Goal: Participate in discussion: Engage in conversation with other users on a specific topic

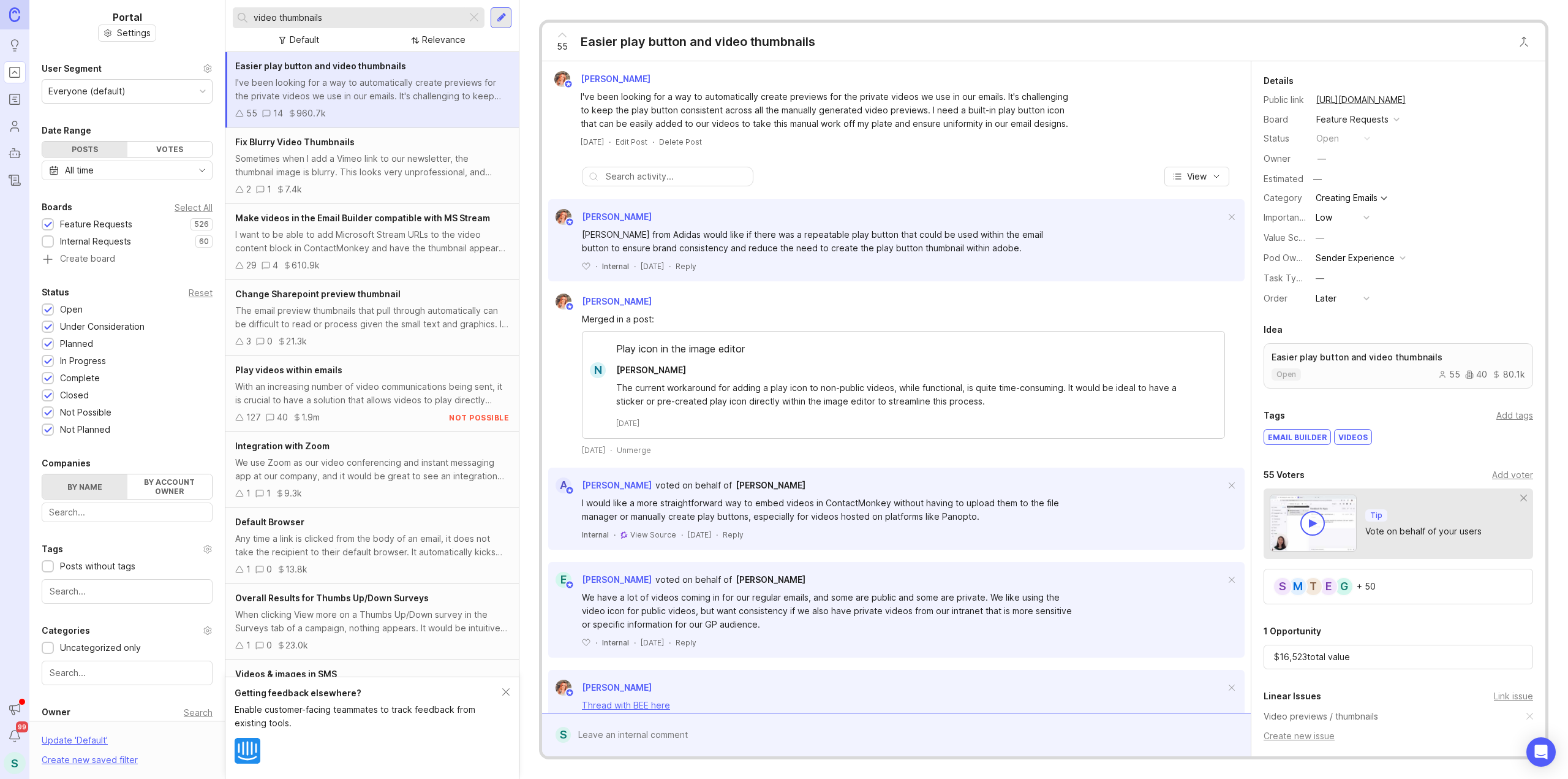
click at [380, 22] on input "video thumbnails" at bounding box center [357, 17] width 208 height 13
click at [380, 22] on input "video thumbnails" at bounding box center [357, 17] width 208 height 13
click at [381, 22] on input "video thumbnails" at bounding box center [357, 17] width 208 height 13
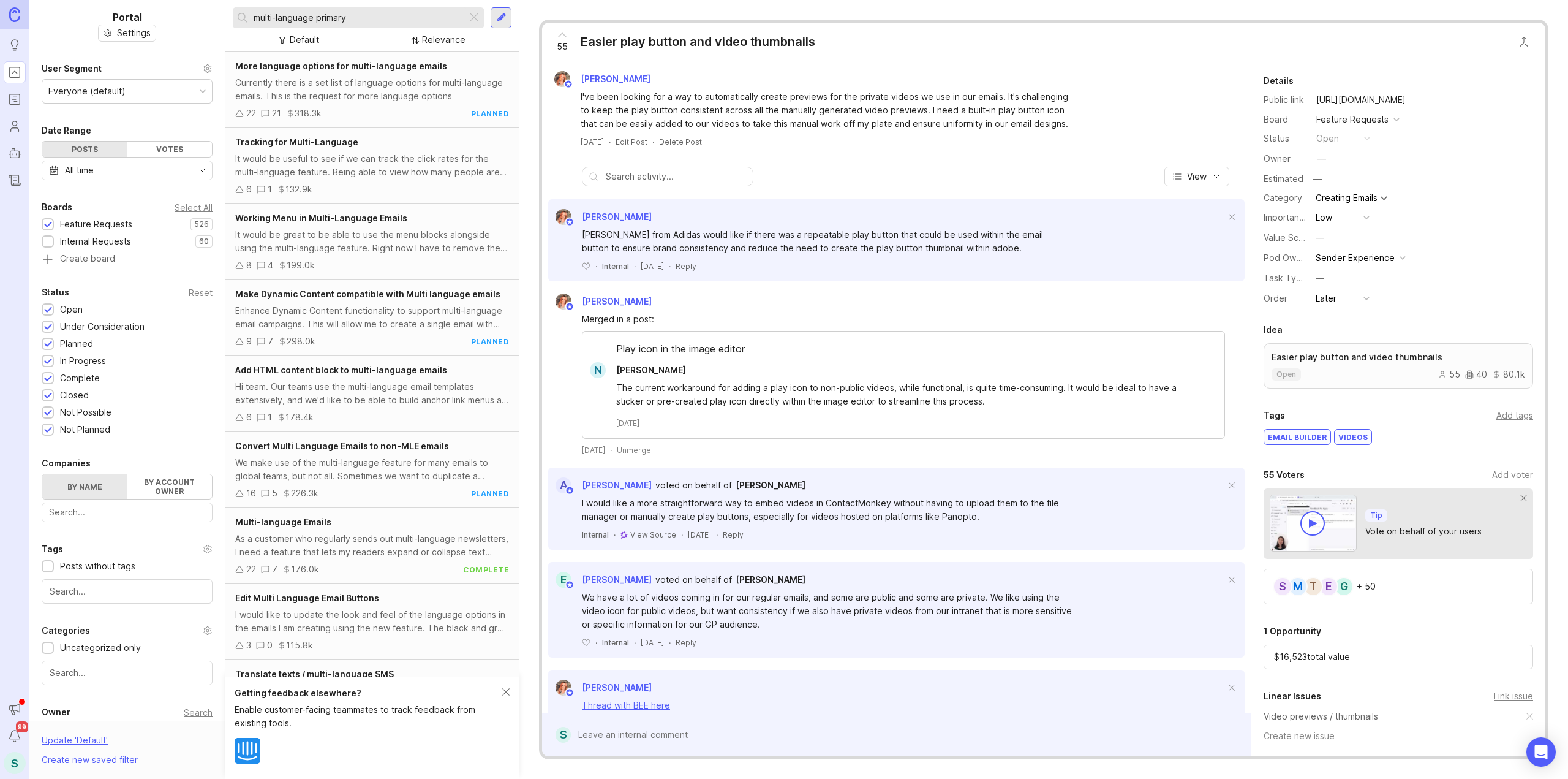
type input "multi-language primary"
click at [362, 304] on div "For multi-language emails, it would be really useful if you could change the pr…" at bounding box center [372, 317] width 274 height 27
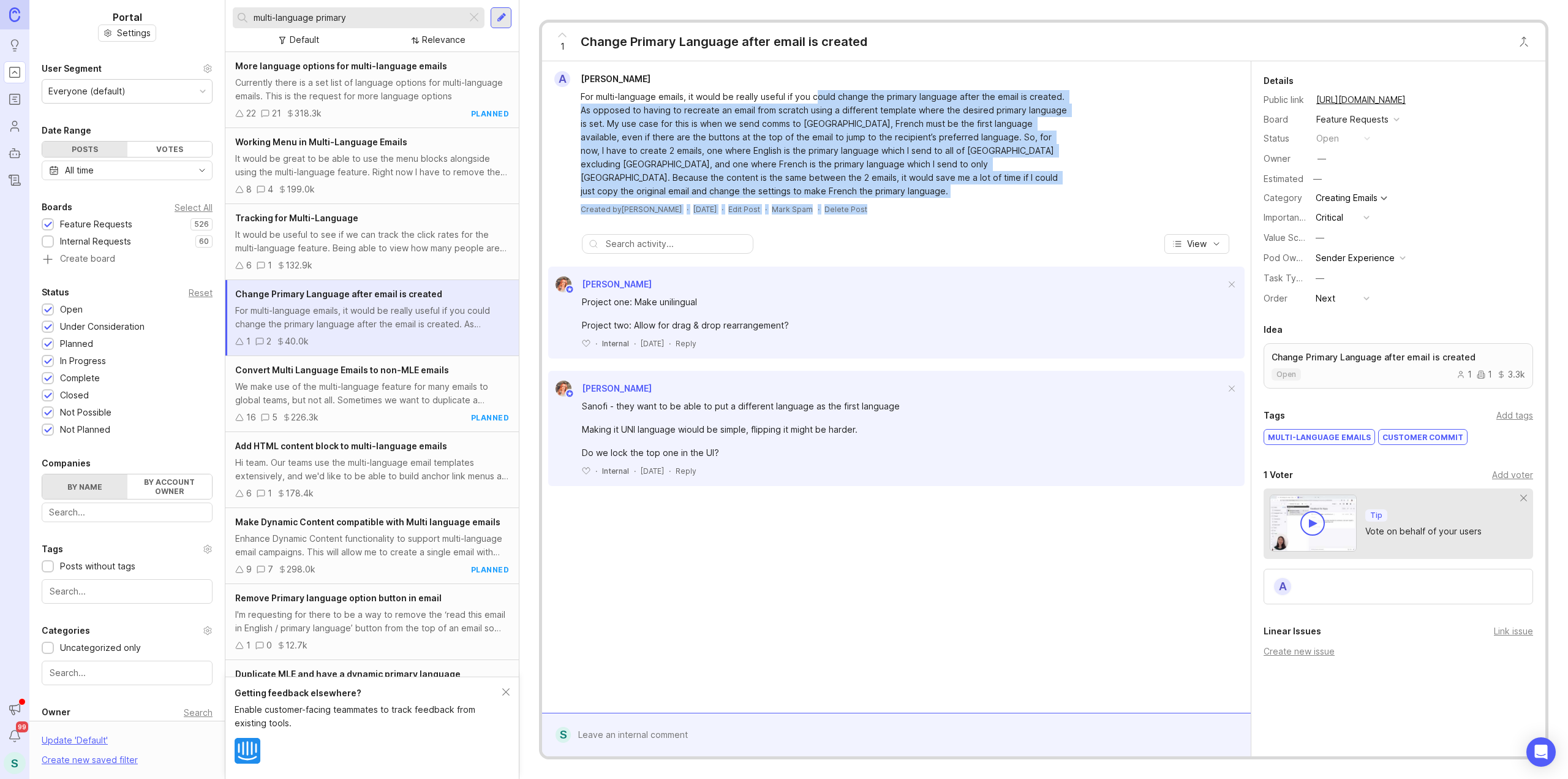
drag, startPoint x: 815, startPoint y: 93, endPoint x: 1010, endPoint y: 203, distance: 223.9
click at [1010, 203] on div "A [PERSON_NAME] For multi-language emails, it would be really useful if you cou…" at bounding box center [896, 143] width 699 height 143
click at [915, 148] on div "For multi-language emails, it would be really useful if you could change the pr…" at bounding box center [825, 144] width 490 height 108
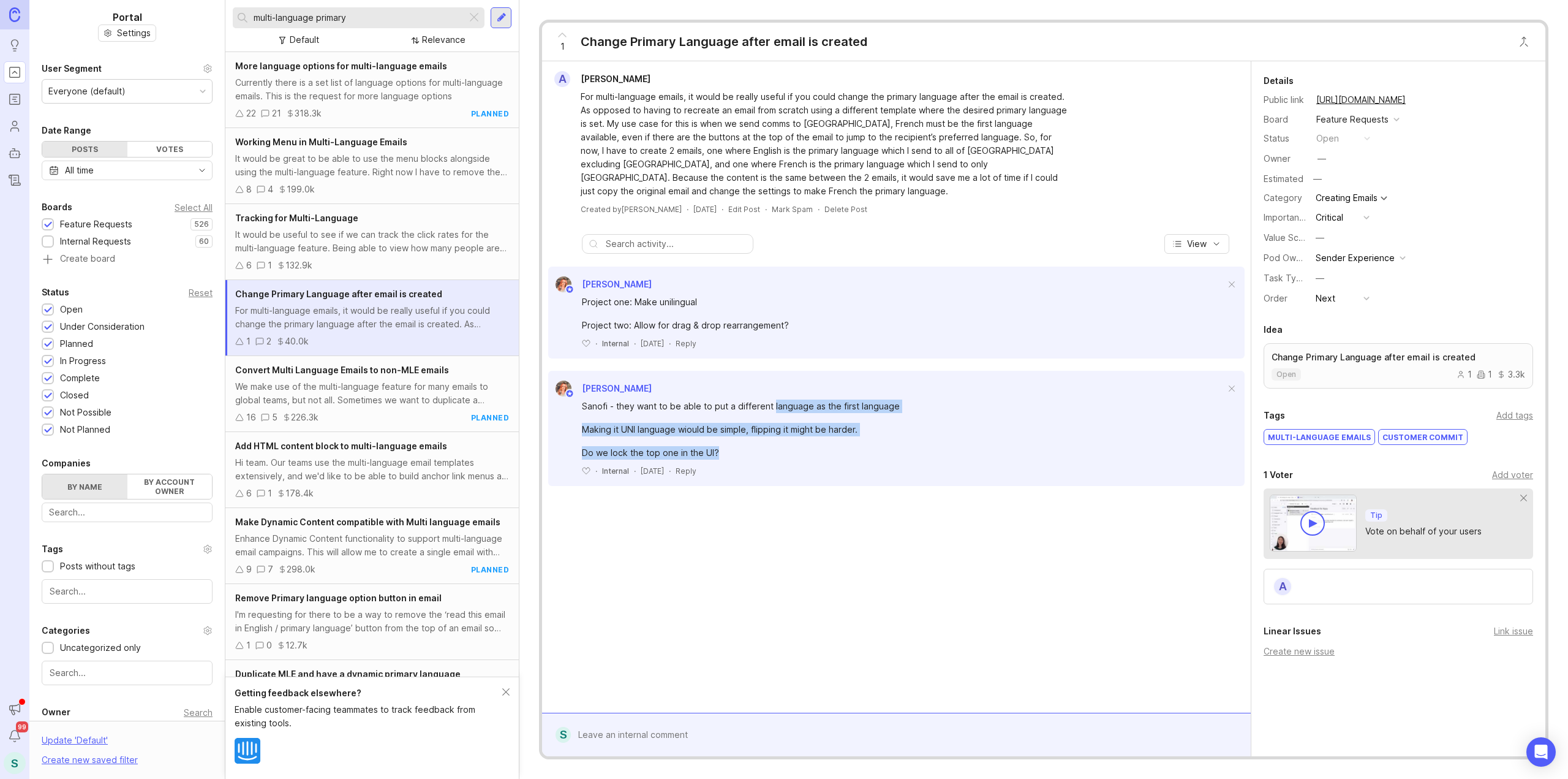
drag, startPoint x: 772, startPoint y: 401, endPoint x: 850, endPoint y: 448, distance: 91.1
click at [850, 448] on div "Sanofi - they want to be able to put a different language as the first language…" at bounding box center [903, 429] width 643 height 60
click at [820, 417] on div "Sanofi - they want to be able to put a different language as the first language…" at bounding box center [903, 429] width 643 height 60
click at [567, 31] on icon at bounding box center [562, 35] width 15 height 15
click at [563, 38] on icon at bounding box center [562, 35] width 15 height 15
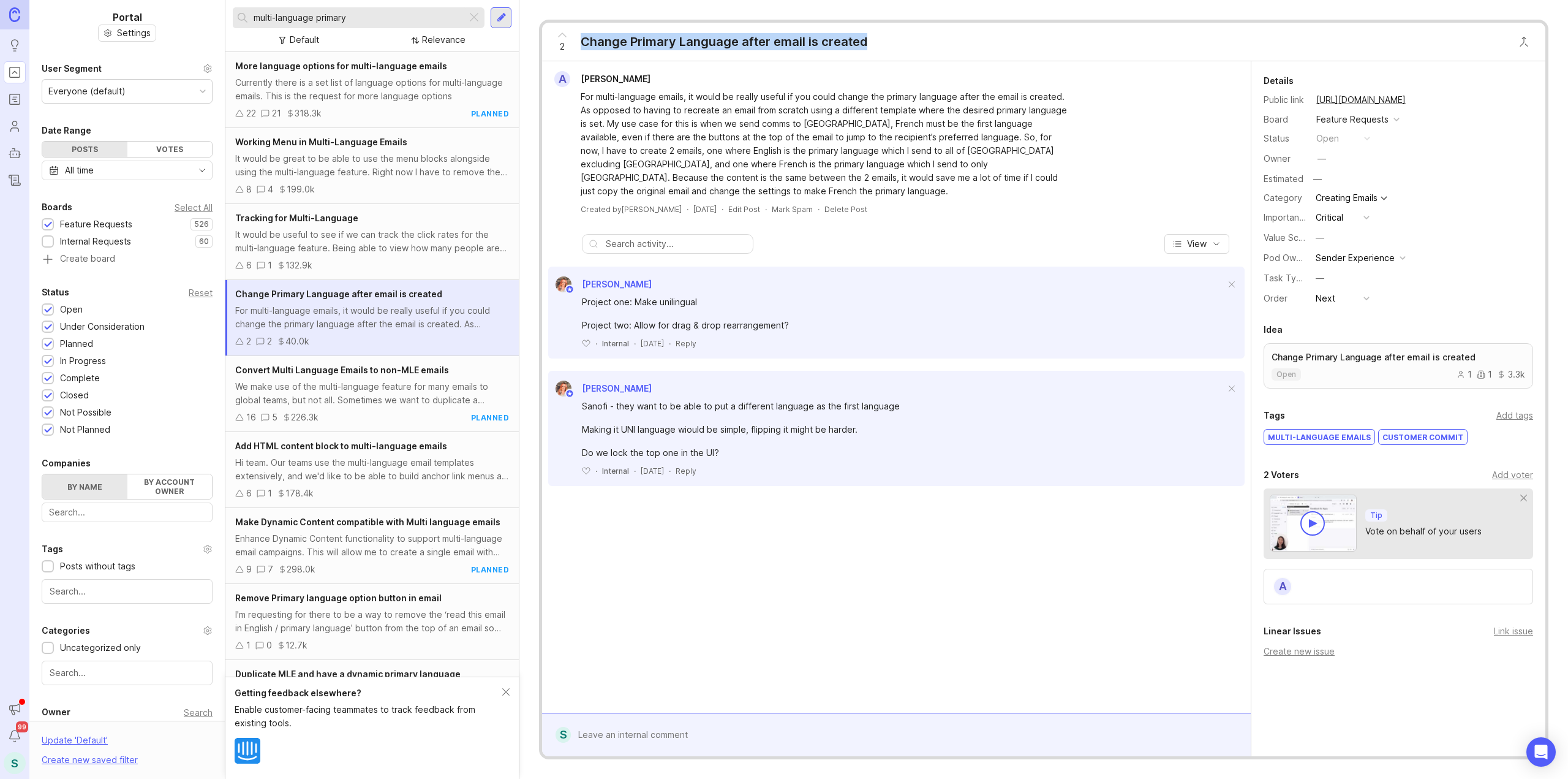
drag, startPoint x: 583, startPoint y: 42, endPoint x: 943, endPoint y: 41, distance: 360.0
click at [943, 41] on div "2 Change Primary Language after email is created" at bounding box center [1043, 42] width 1003 height 39
copy div "Change Primary Language after email is created"
drag, startPoint x: 1514, startPoint y: 103, endPoint x: 1484, endPoint y: 100, distance: 30.1
click at [1426, 103] on button "copy icon" at bounding box center [1417, 100] width 17 height 17
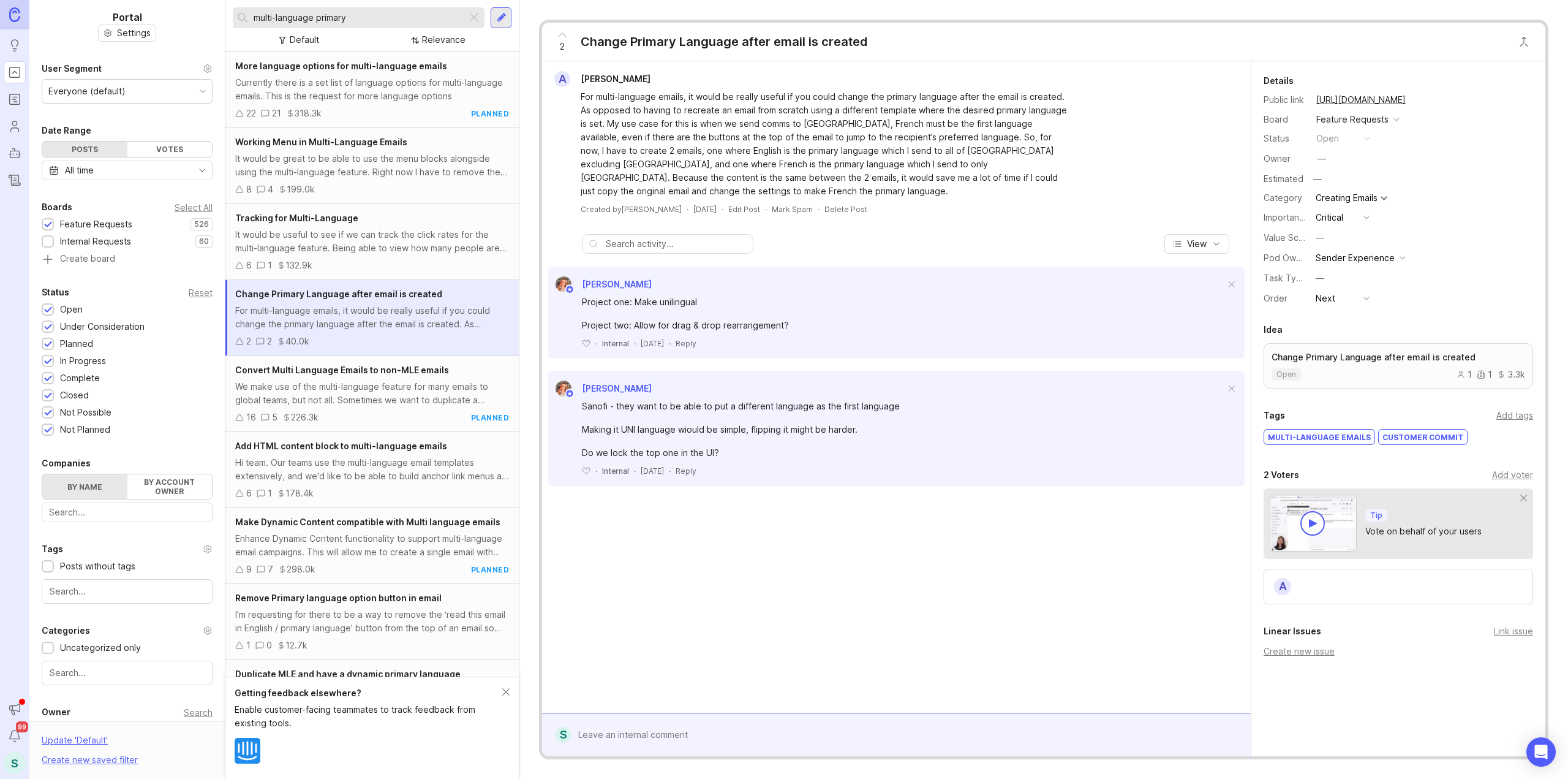
click at [3, 255] on nav "Ideas Portal Roadmaps Users Autopilot Changelog Announcements Notifications 99 S" at bounding box center [15, 389] width 29 height 779
